Goal: Transaction & Acquisition: Purchase product/service

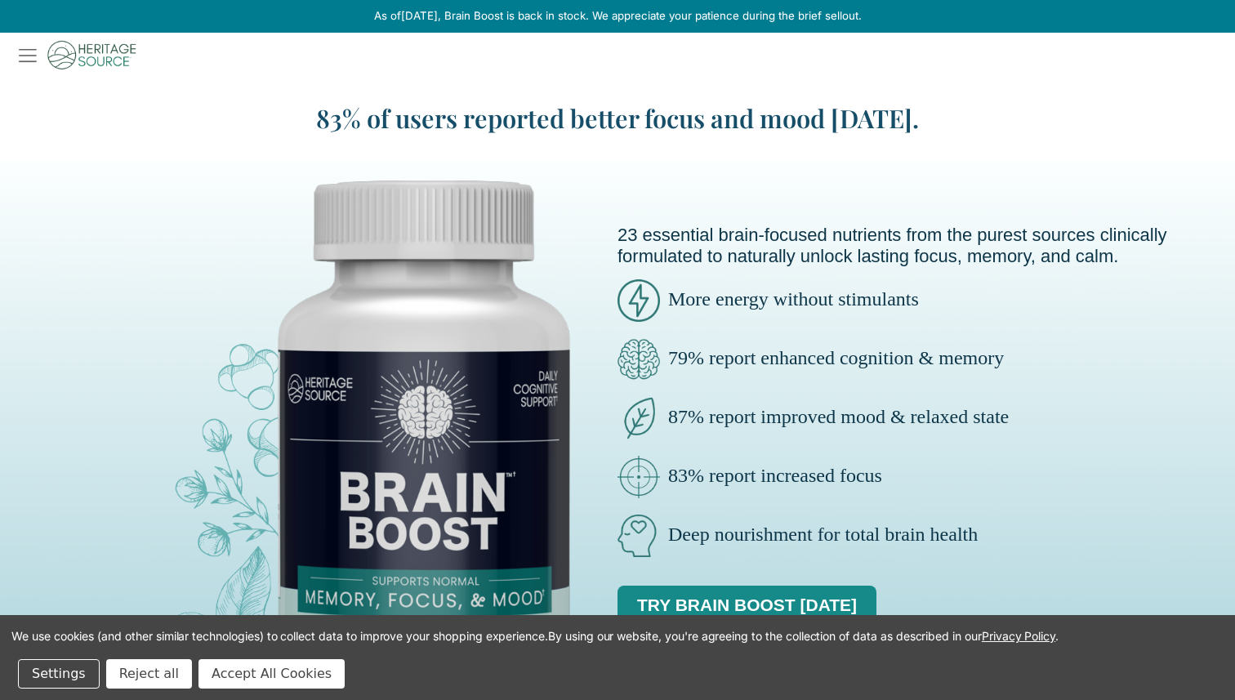
scroll to position [1563, 0]
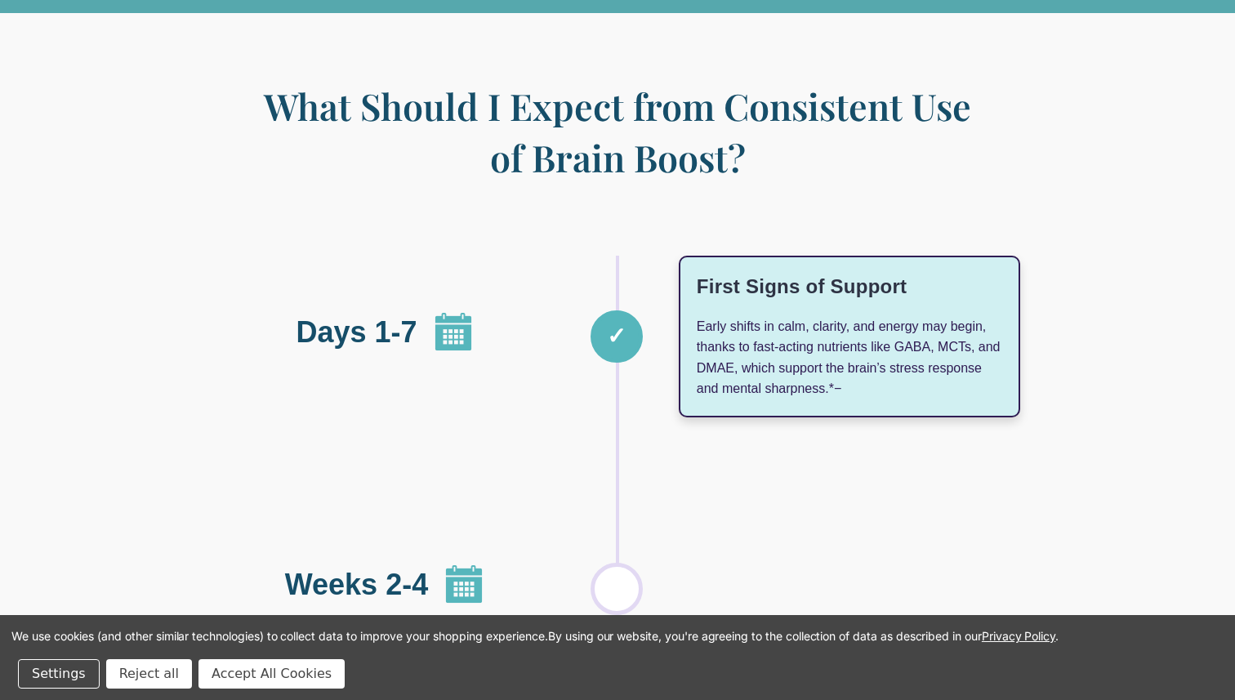
click at [272, 682] on button "Accept All Cookies" at bounding box center [271, 673] width 146 height 29
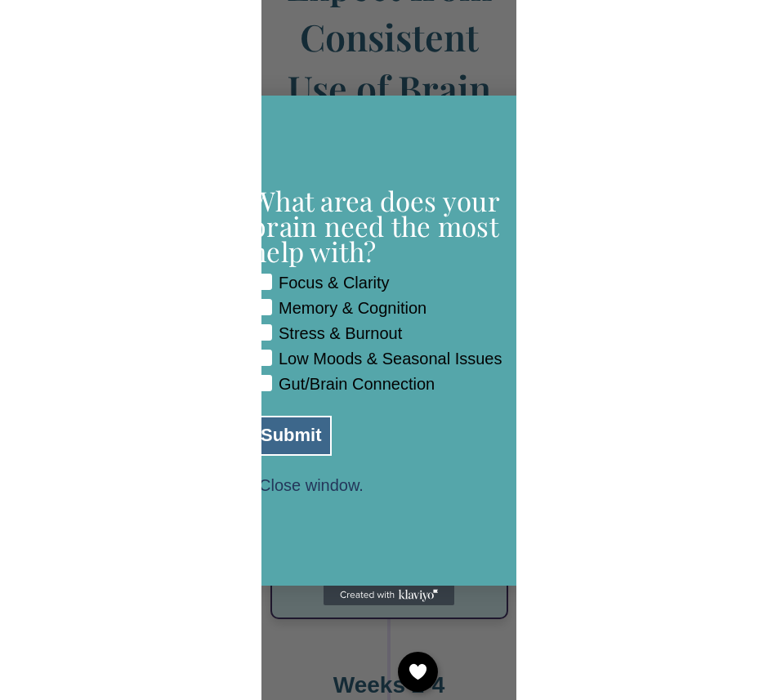
scroll to position [1495, 0]
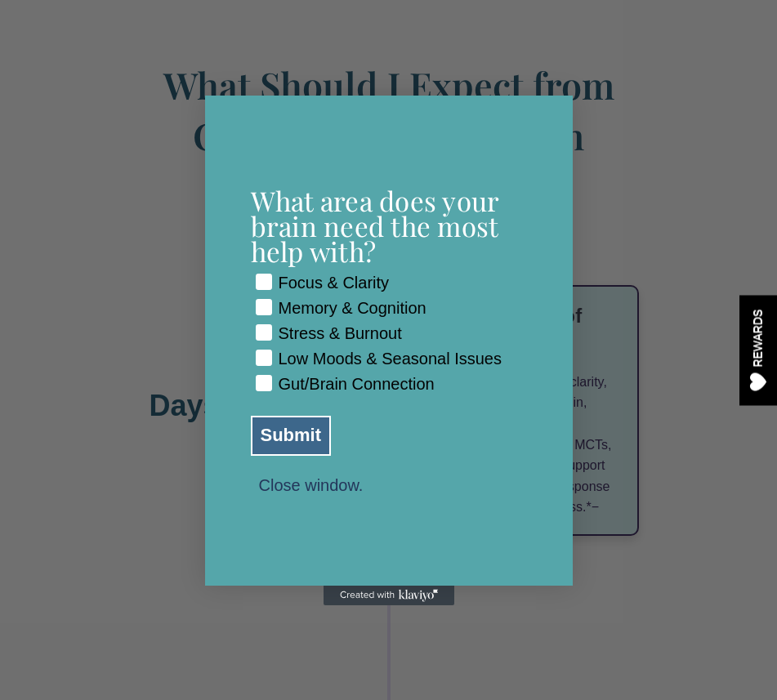
click at [309, 489] on button "Close window." at bounding box center [311, 484] width 121 height 15
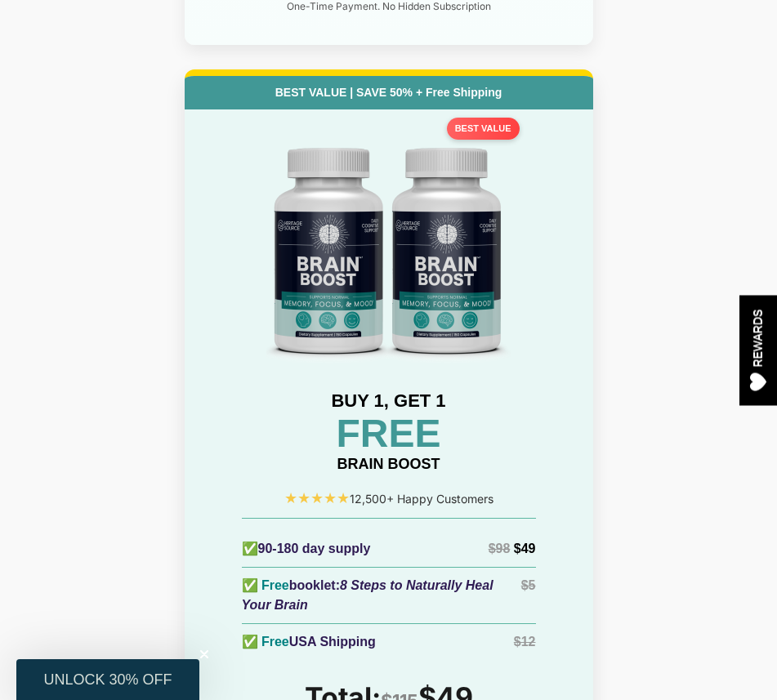
scroll to position [8600, 0]
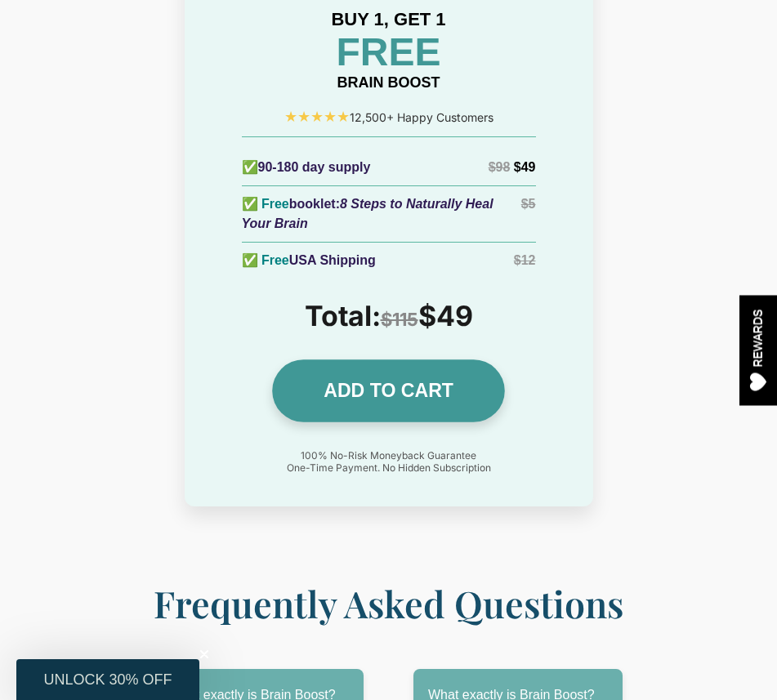
click at [338, 359] on link "ADD TO CART" at bounding box center [388, 390] width 233 height 63
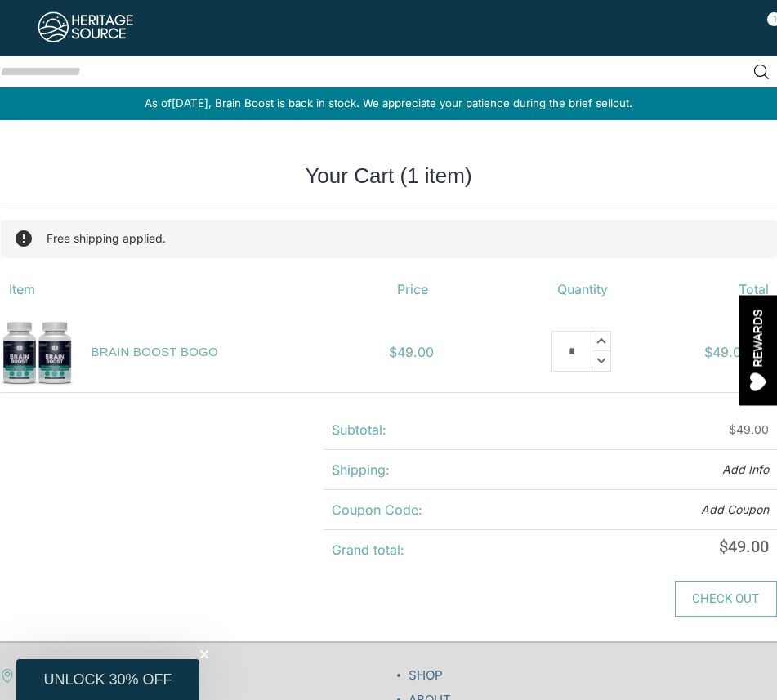
click at [705, 590] on link "Check out" at bounding box center [726, 599] width 102 height 36
